Goal: Task Accomplishment & Management: Complete application form

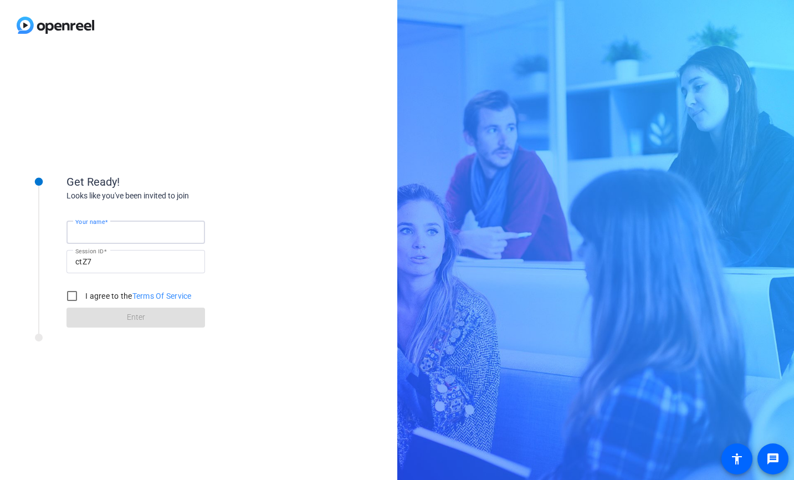
click at [126, 236] on input "Your name" at bounding box center [135, 231] width 121 height 13
type input "[PERSON_NAME]"
click at [76, 295] on input "I agree to the Terms Of Service" at bounding box center [72, 296] width 22 height 22
checkbox input "true"
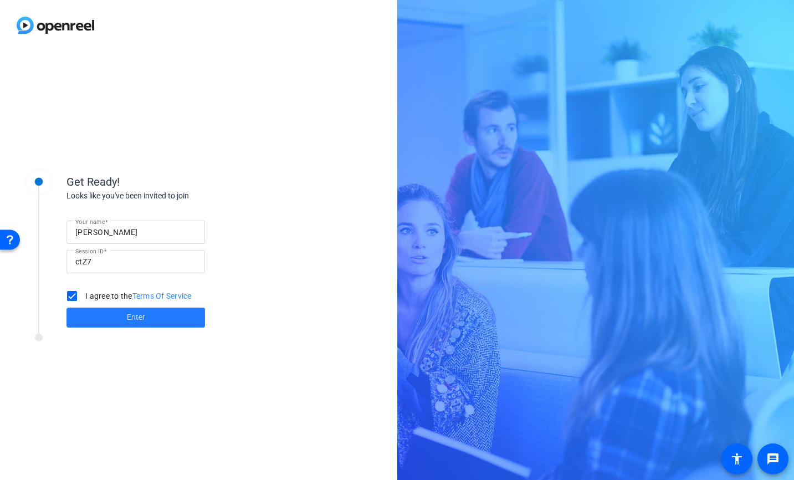
click at [117, 314] on span at bounding box center [135, 317] width 138 height 27
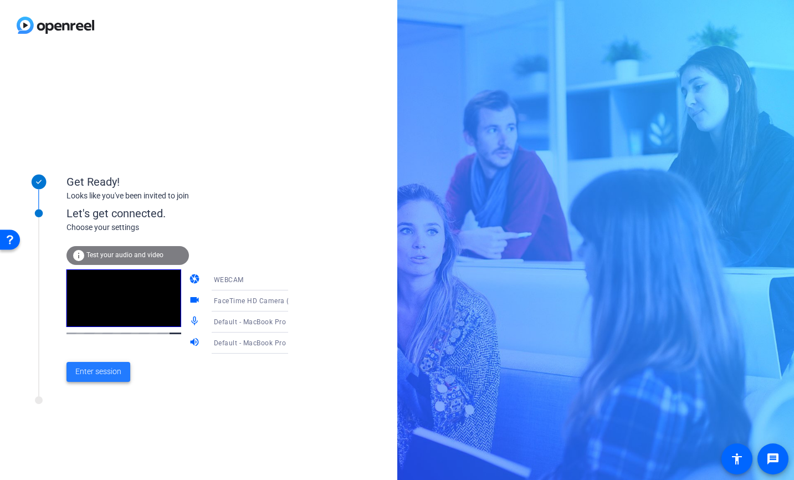
click at [88, 374] on span "Enter session" at bounding box center [98, 372] width 46 height 12
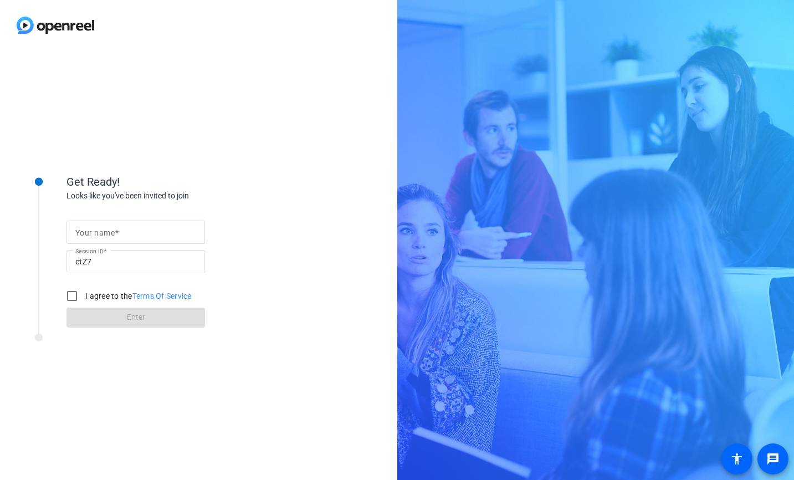
click at [140, 231] on input "Your name" at bounding box center [135, 231] width 121 height 13
type input "[PERSON_NAME]"
click at [74, 295] on input "I agree to the Terms Of Service" at bounding box center [72, 296] width 22 height 22
checkbox input "true"
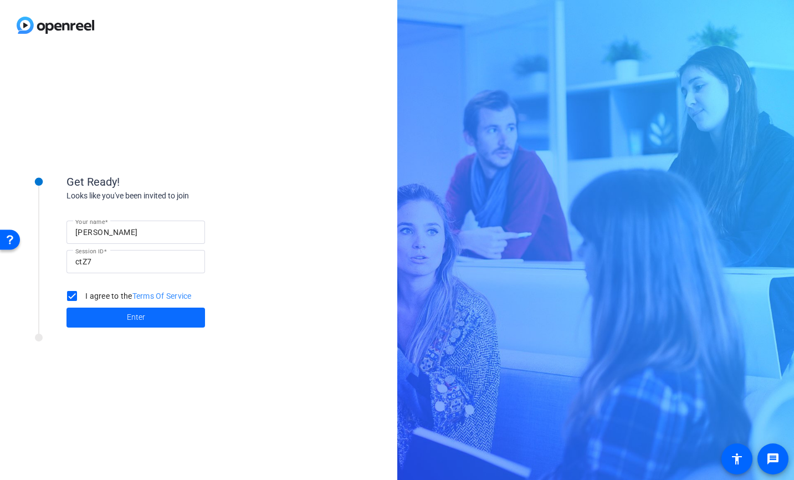
click at [146, 315] on span at bounding box center [135, 317] width 138 height 27
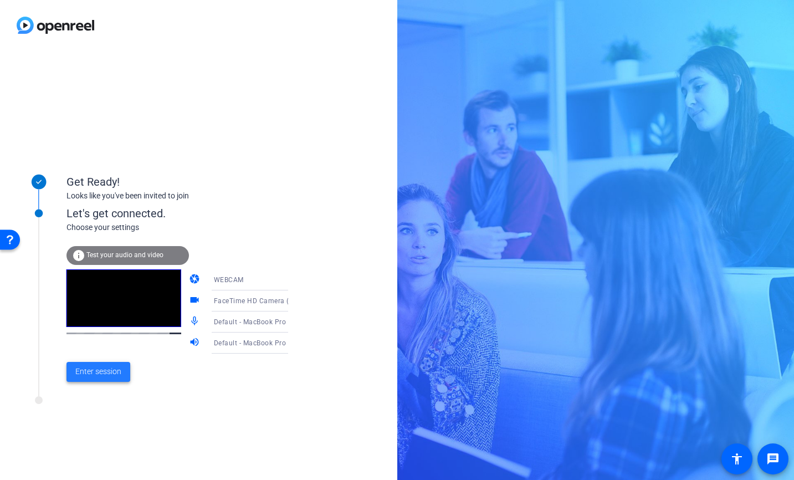
click at [112, 373] on span "Enter session" at bounding box center [98, 372] width 46 height 12
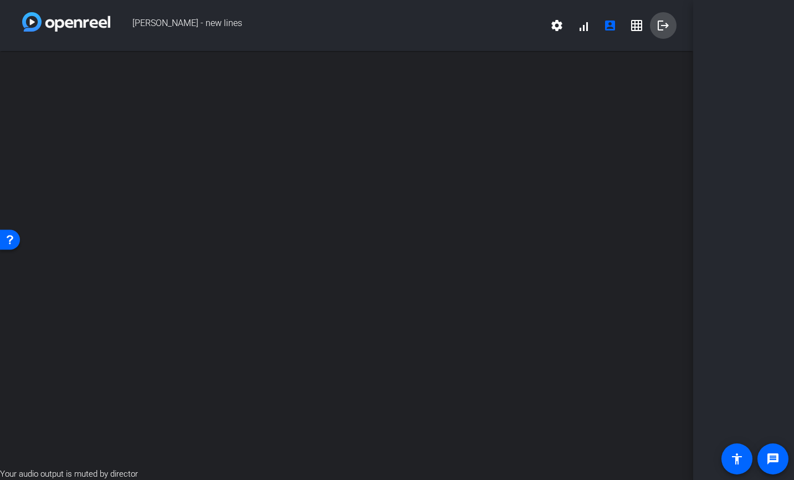
click at [664, 26] on mat-icon "logout" at bounding box center [662, 25] width 13 height 13
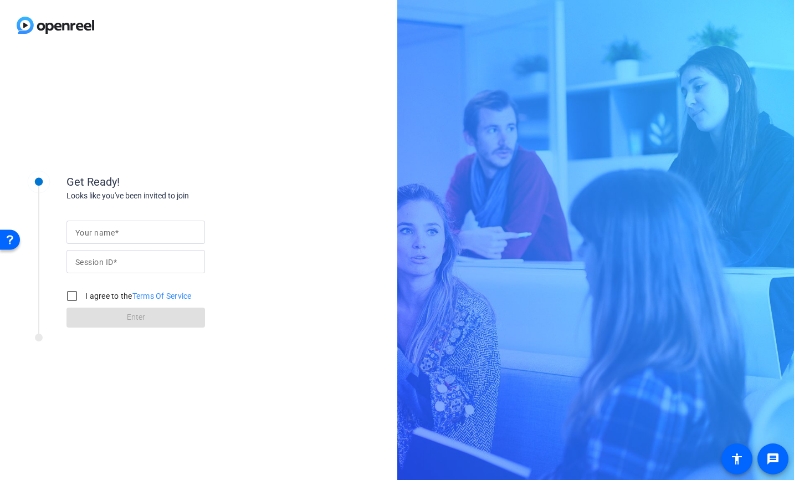
click at [128, 234] on input "Your name" at bounding box center [135, 231] width 121 height 13
type input "[PERSON_NAME]"
type input "ctZ7"
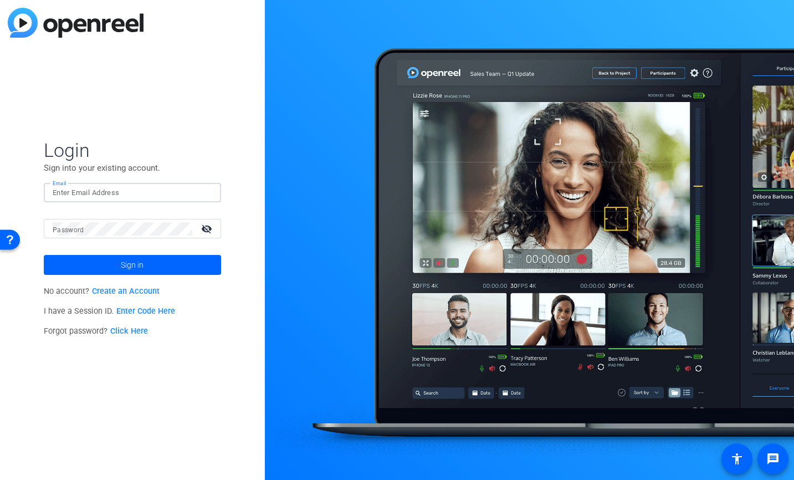
click at [150, 191] on input "Email" at bounding box center [133, 192] width 160 height 13
click at [175, 167] on p "Sign into your existing account." at bounding box center [132, 168] width 177 height 12
drag, startPoint x: 55, startPoint y: 147, endPoint x: 131, endPoint y: 168, distance: 78.6
click at [131, 168] on form "Login Sign into your existing account. Email Password visibility_off Sign in" at bounding box center [132, 206] width 177 height 136
click at [123, 290] on link "Create an Account" at bounding box center [126, 290] width 68 height 9
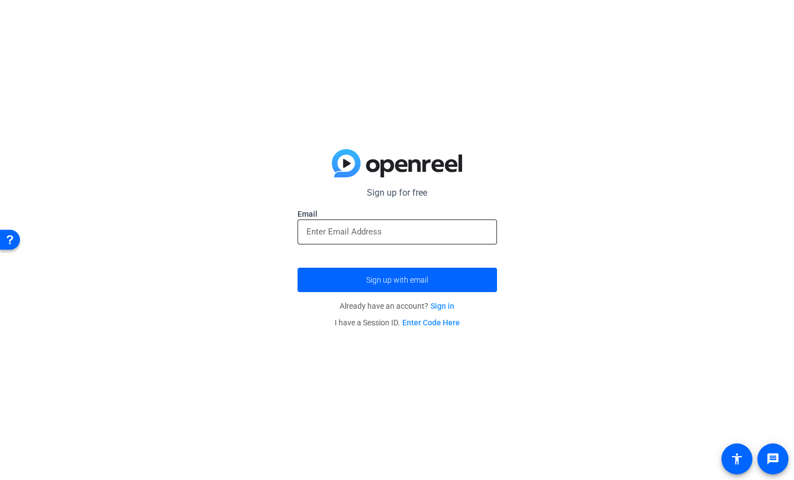
click at [318, 239] on div at bounding box center [397, 231] width 182 height 25
click at [156, 151] on div "Sign up for free Email Sign up with email Already have an account? Sign in I ha…" at bounding box center [397, 240] width 794 height 480
